Goal: Information Seeking & Learning: Learn about a topic

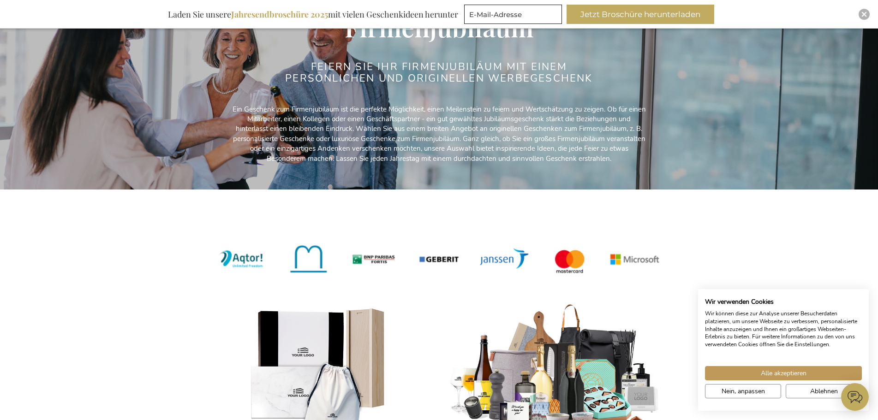
scroll to position [138, 0]
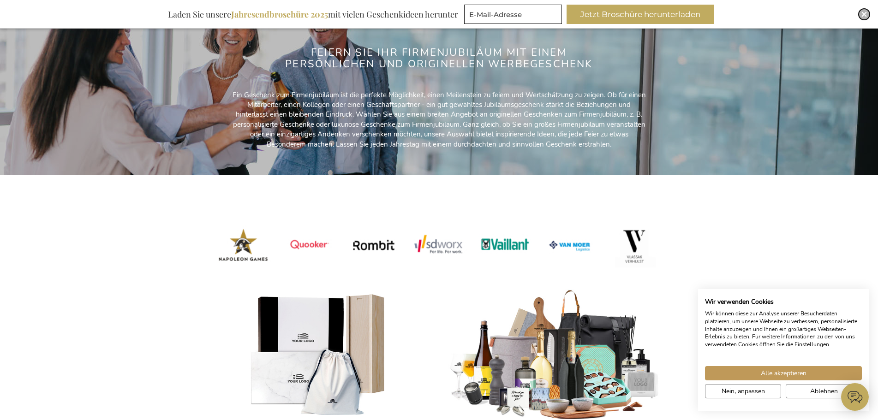
click at [863, 12] on img "Close" at bounding box center [864, 15] width 6 height 6
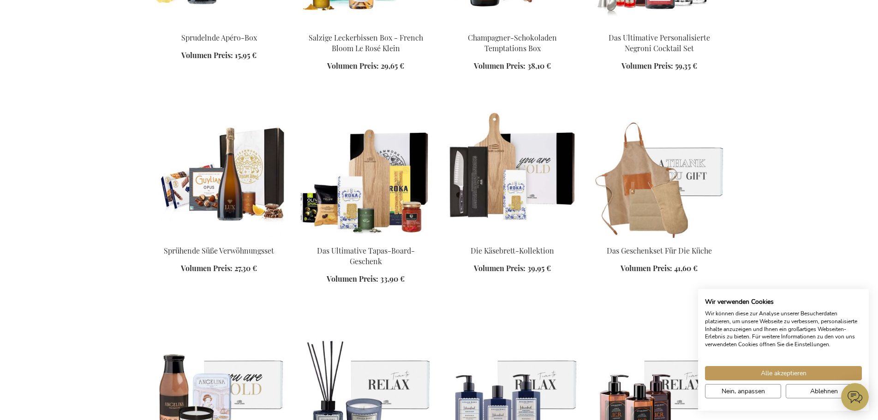
scroll to position [1061, 0]
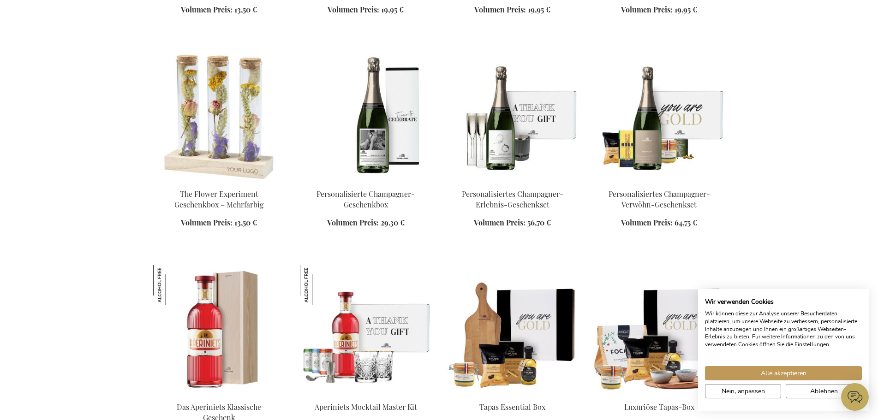
scroll to position [1800, 0]
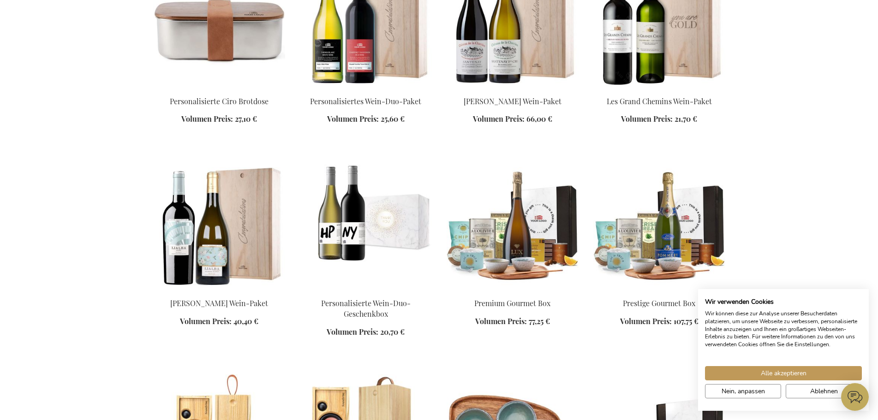
scroll to position [2538, 0]
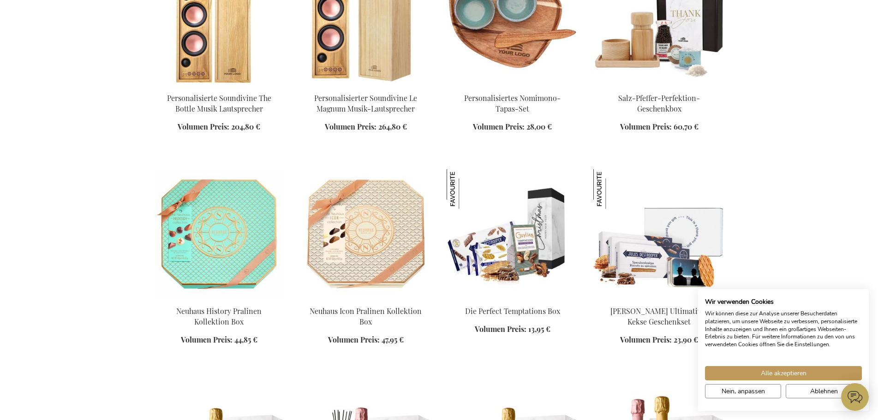
scroll to position [2953, 0]
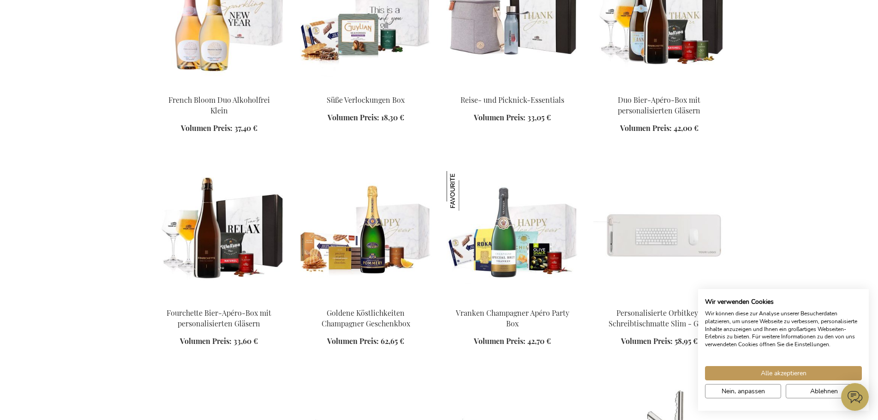
scroll to position [3691, 0]
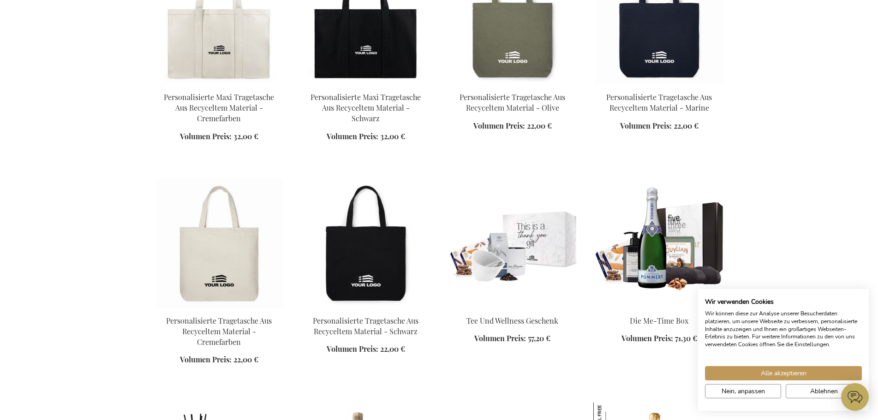
scroll to position [4660, 0]
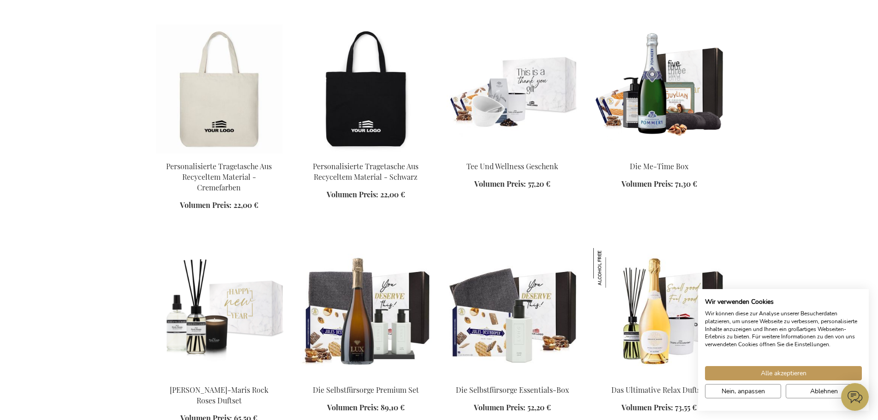
scroll to position [4568, 0]
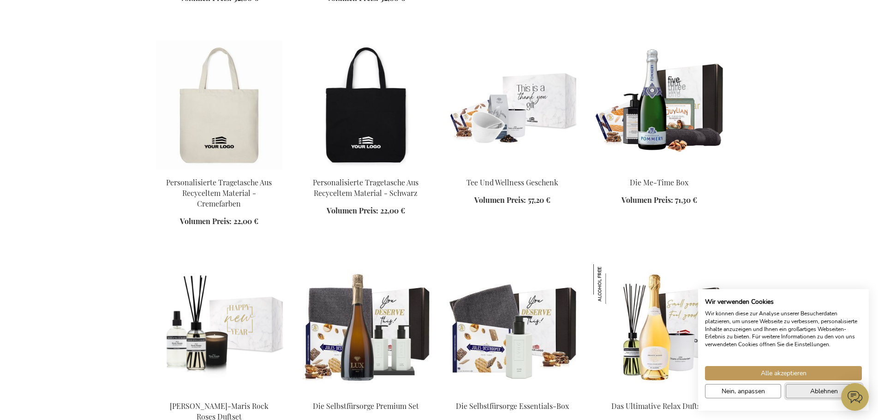
click at [804, 394] on button "Ablehnen" at bounding box center [824, 391] width 76 height 14
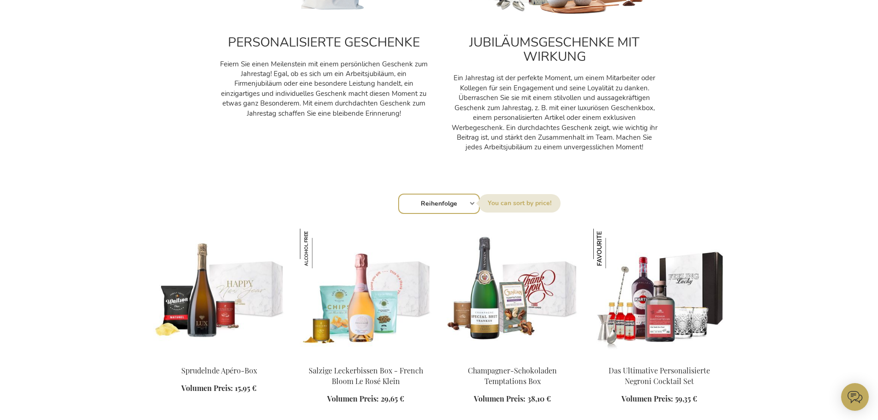
scroll to position [584, 0]
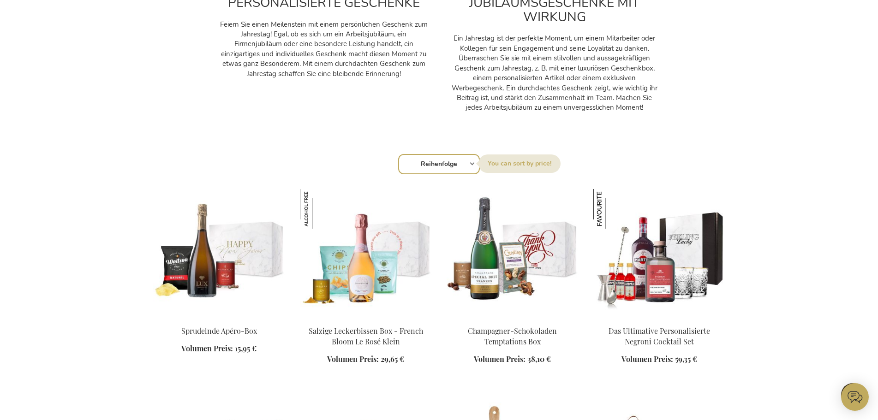
click at [474, 163] on div "Sortieren nach Reihenfolge Best Sellers Am meisten angesehen [GEOGRAPHIC_DATA] …" at bounding box center [439, 163] width 562 height 22
click at [471, 163] on div "Sortieren nach Reihenfolge Best Sellers Am meisten angesehen [GEOGRAPHIC_DATA] …" at bounding box center [439, 163] width 562 height 22
click at [442, 163] on select "Reihenfolge Best Sellers Am meisten angesehen [GEOGRAPHIC_DATA] Biggest Saving …" at bounding box center [439, 164] width 82 height 20
select select "price_asc"
click at [398, 154] on select "Reihenfolge Best Sellers Am meisten angesehen [GEOGRAPHIC_DATA] Biggest Saving …" at bounding box center [439, 164] width 82 height 20
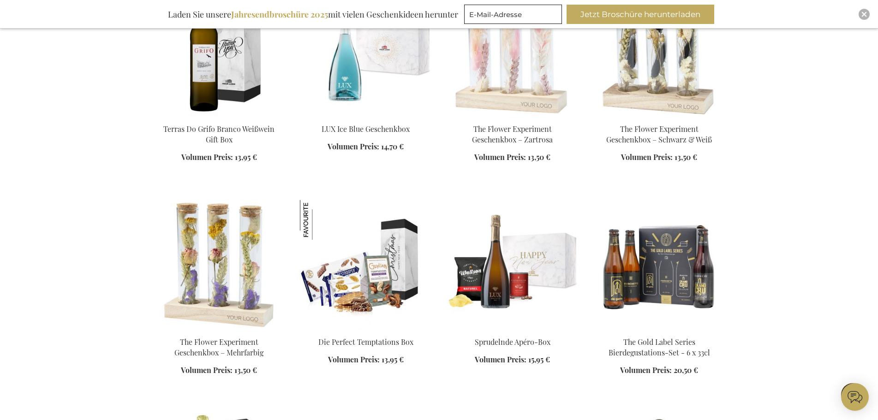
scroll to position [1059, 0]
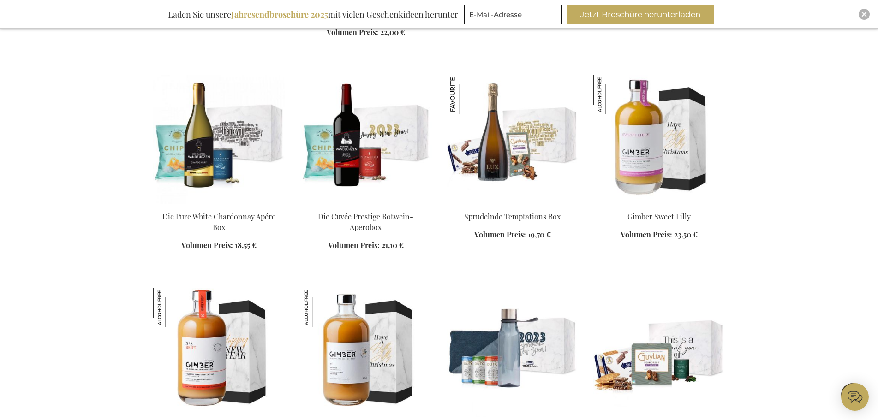
scroll to position [1788, 0]
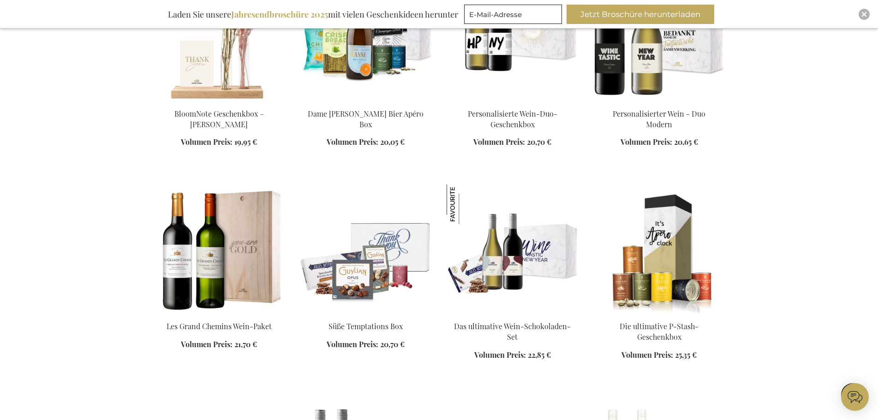
scroll to position [2519, 0]
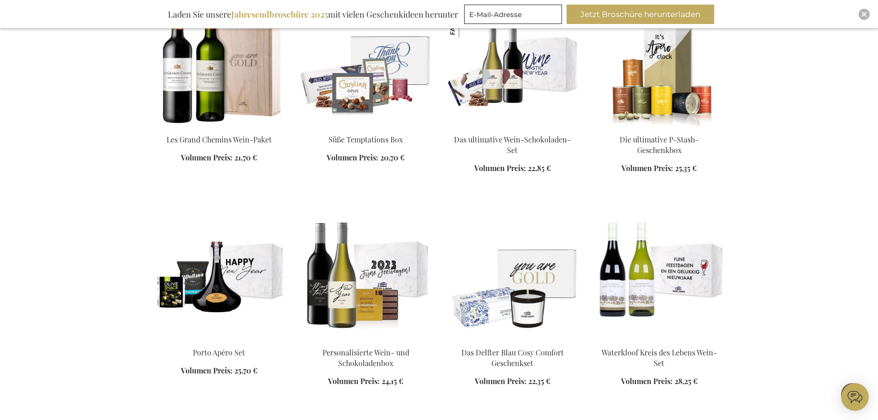
scroll to position [2888, 0]
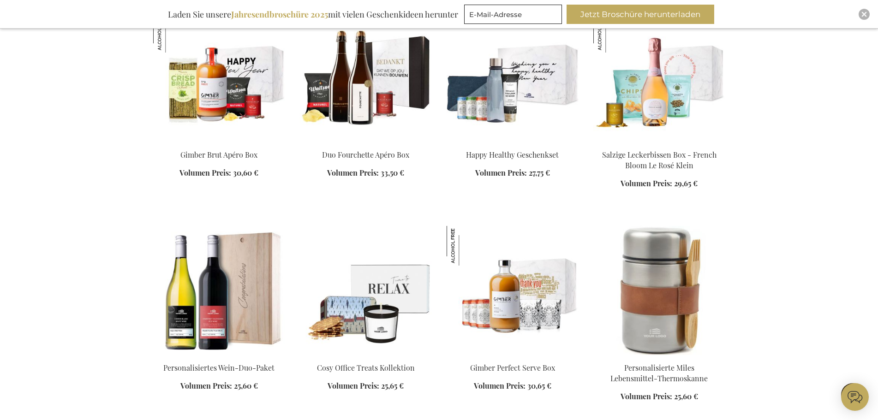
scroll to position [3995, 0]
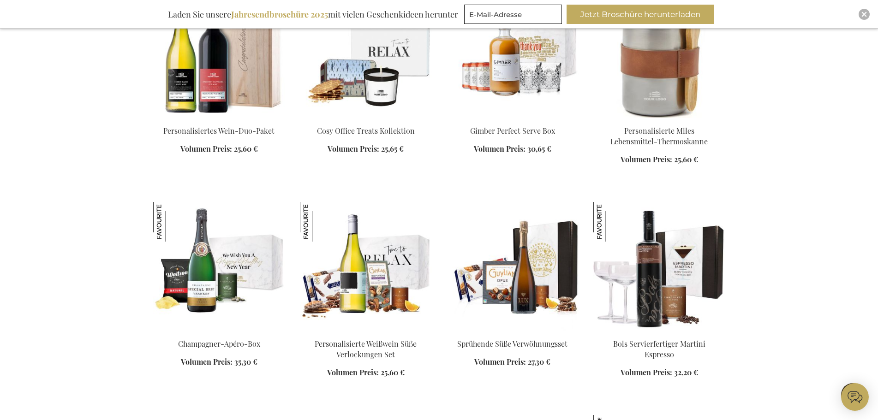
scroll to position [4226, 0]
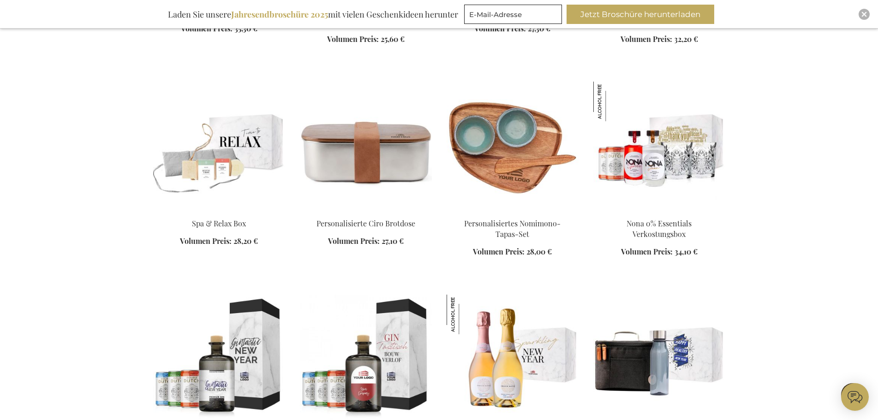
scroll to position [4734, 0]
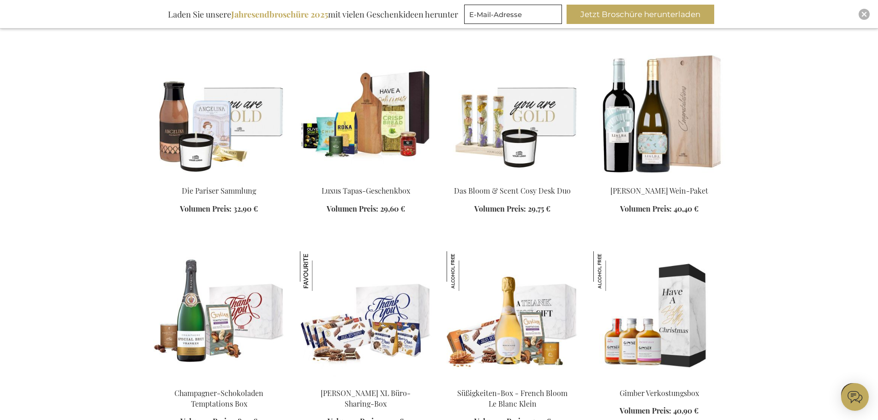
scroll to position [5656, 0]
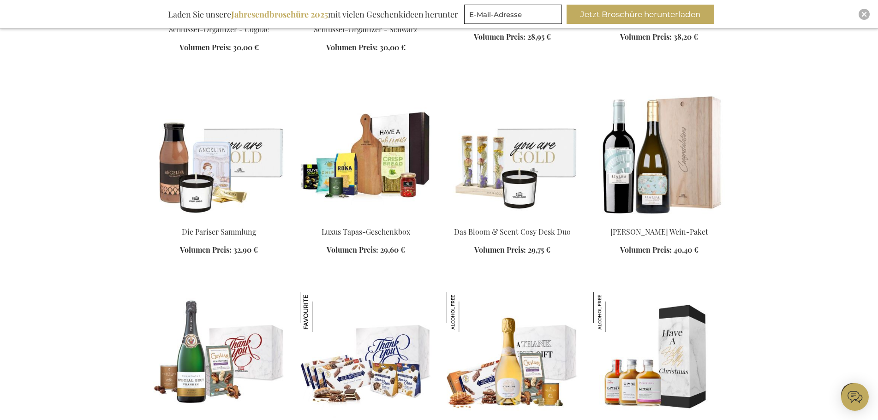
scroll to position [5610, 0]
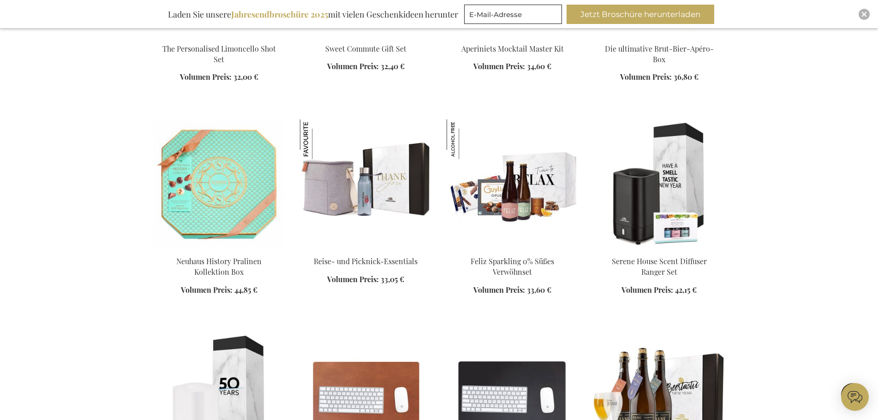
scroll to position [6579, 0]
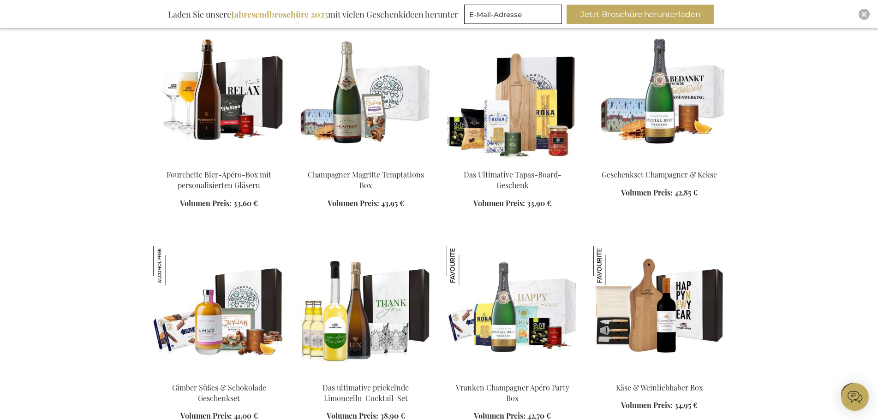
scroll to position [7087, 0]
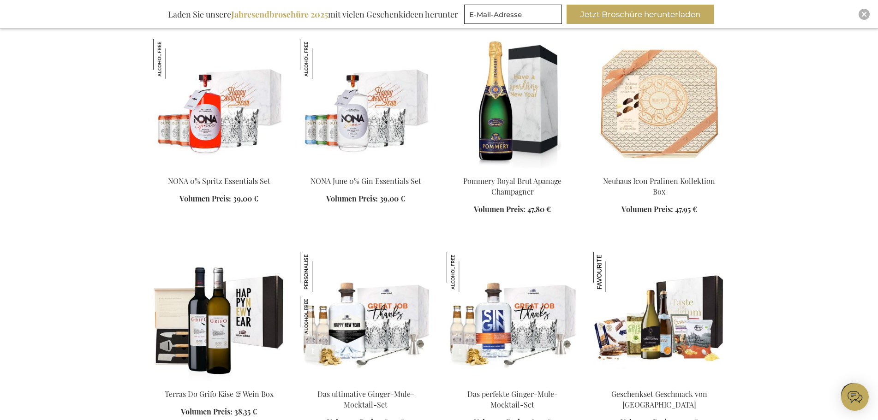
scroll to position [8133, 0]
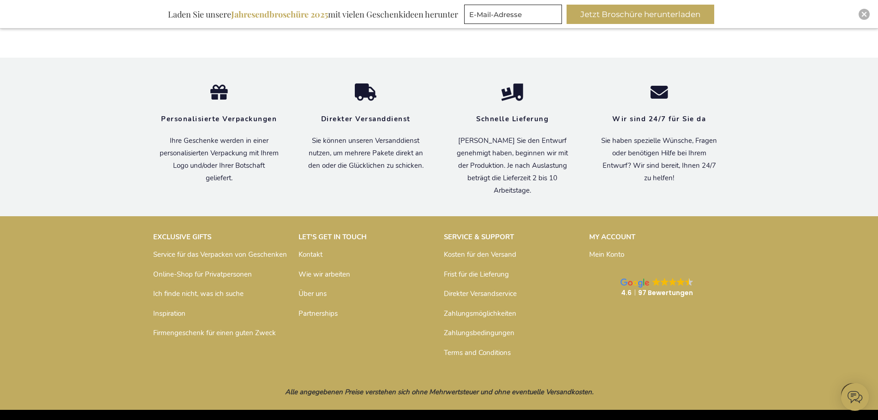
click at [481, 309] on link "Zahlungsmöglichkeiten" at bounding box center [480, 313] width 72 height 9
click at [471, 309] on link "Zahlungsmöglichkeiten" at bounding box center [480, 313] width 72 height 9
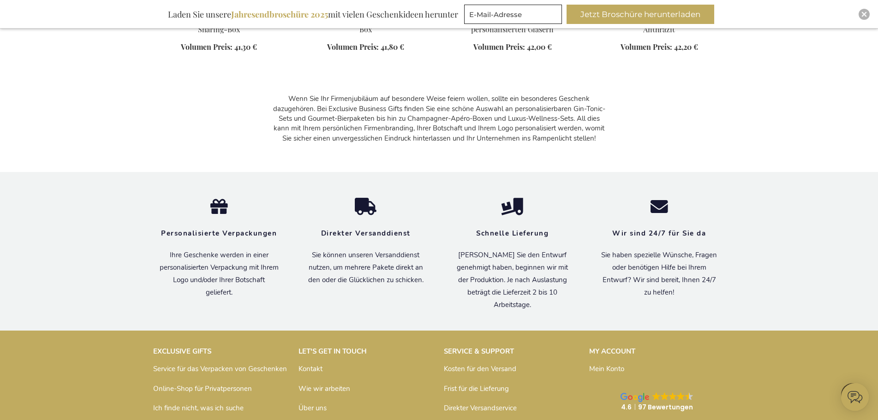
scroll to position [8920, 0]
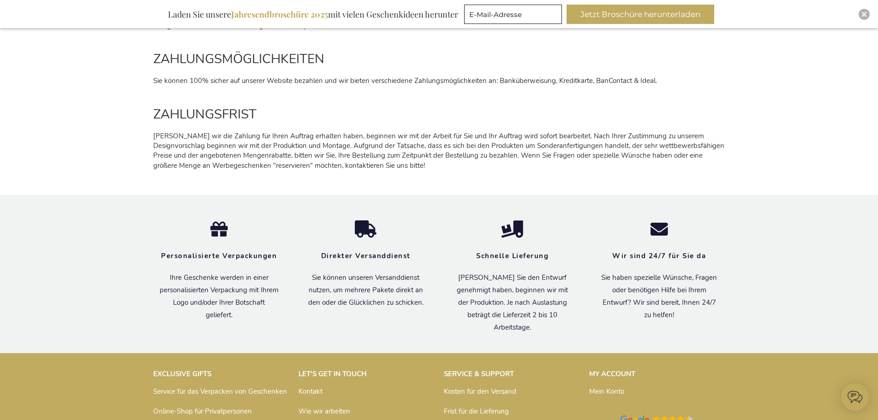
scroll to position [1232, 0]
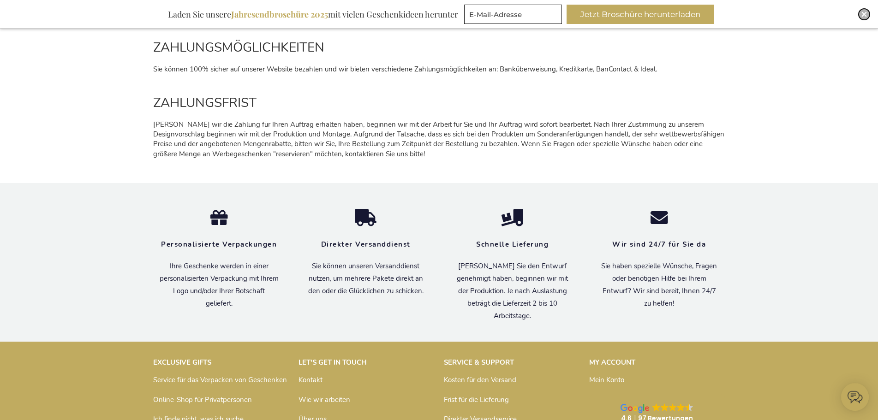
click at [865, 12] on img "Close" at bounding box center [864, 15] width 6 height 6
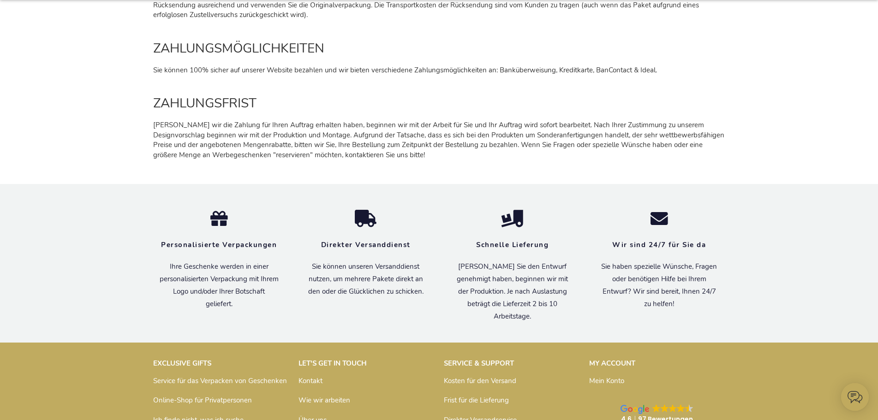
scroll to position [1203, 0]
